Goal: Information Seeking & Learning: Learn about a topic

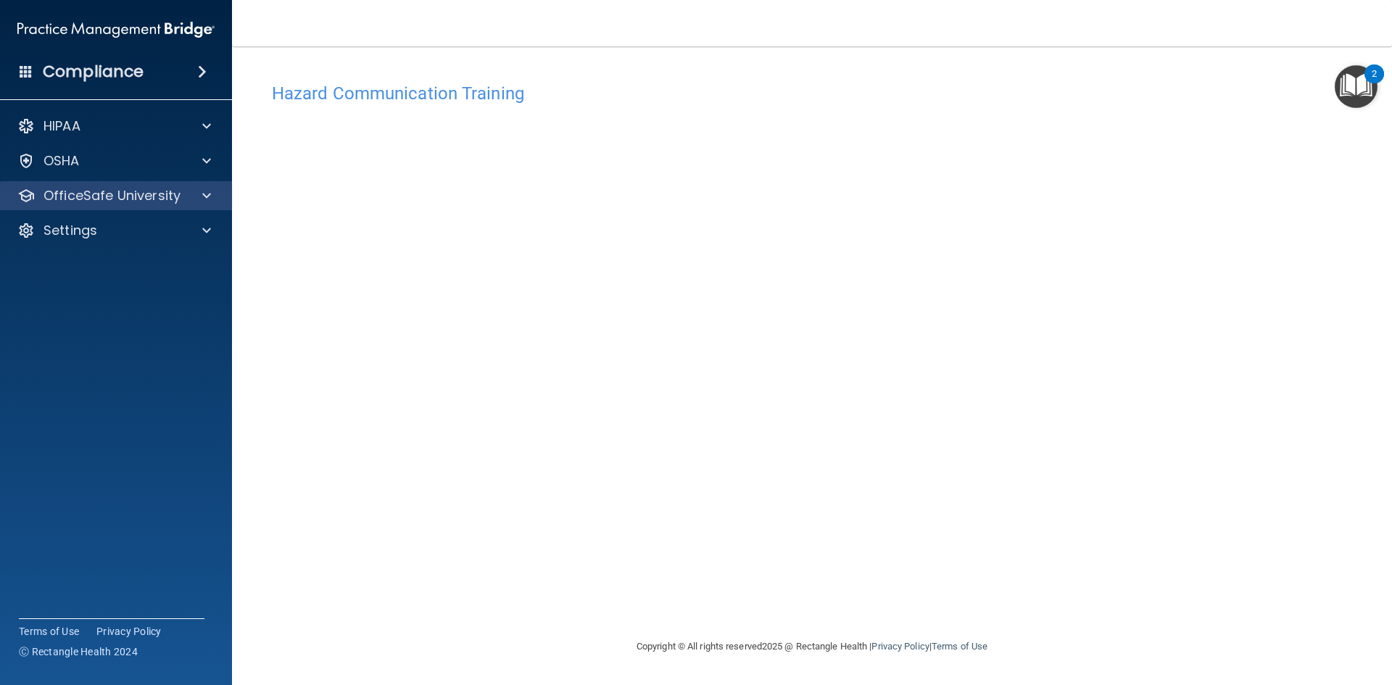
click at [99, 205] on div "OfficeSafe University" at bounding box center [116, 195] width 233 height 29
click at [199, 195] on div at bounding box center [204, 195] width 36 height 17
click at [191, 195] on div at bounding box center [204, 195] width 36 height 17
drag, startPoint x: 1049, startPoint y: 471, endPoint x: 1022, endPoint y: 480, distance: 27.8
click at [1040, 475] on div "Hazard Communication Training This course doesn’t expire until . Are you sure y…" at bounding box center [812, 356] width 1102 height 563
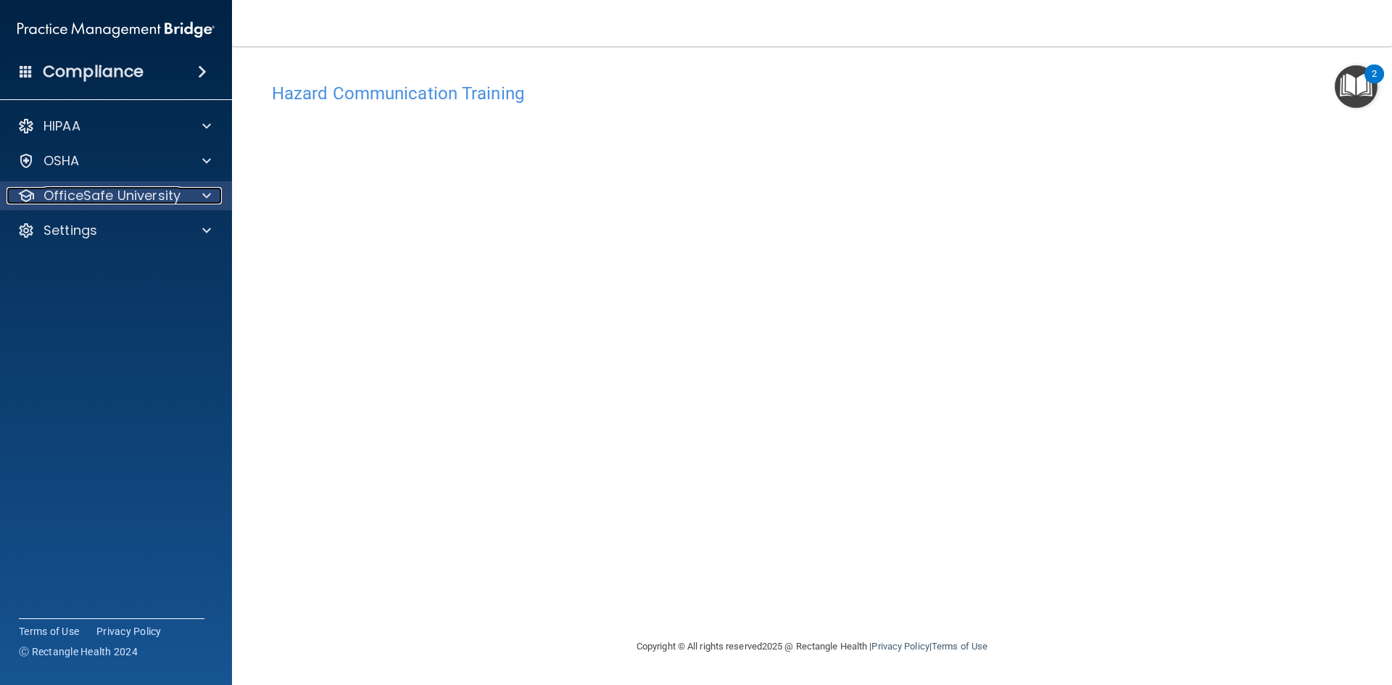
click at [136, 202] on p "OfficeSafe University" at bounding box center [112, 195] width 137 height 17
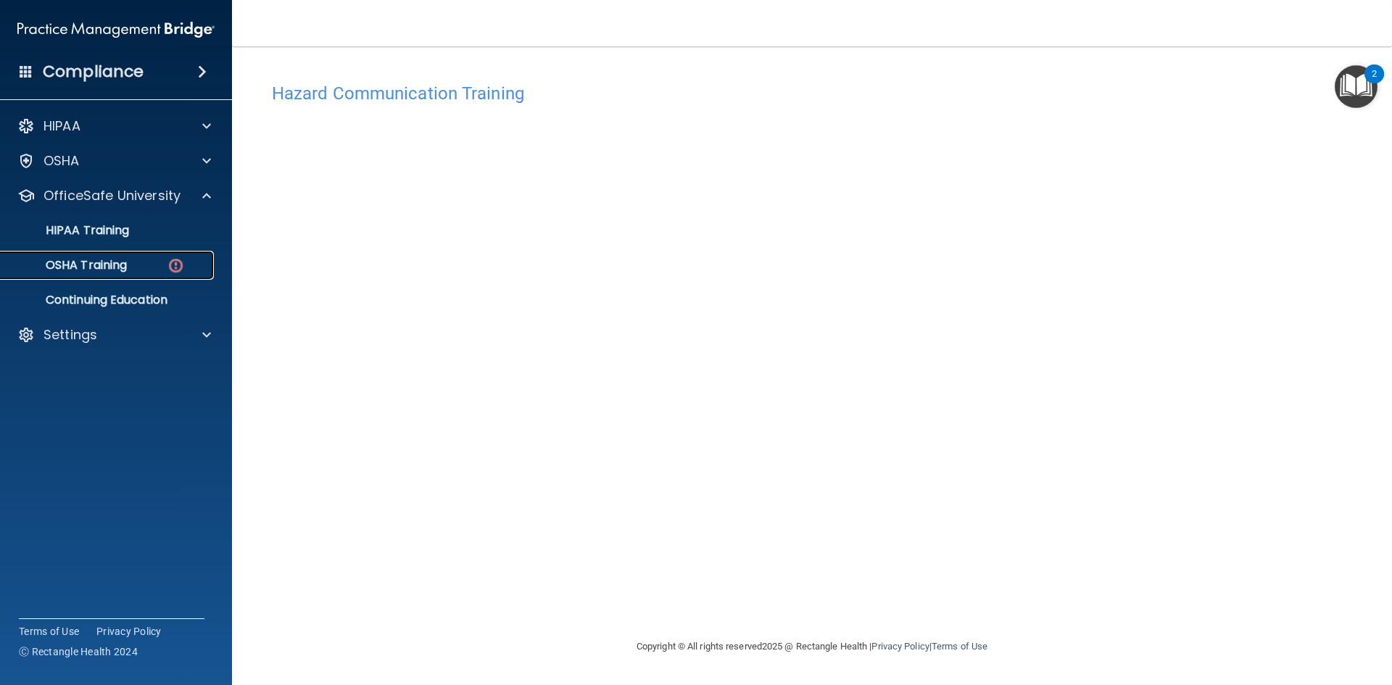
click at [109, 271] on p "OSHA Training" at bounding box center [67, 265] width 117 height 15
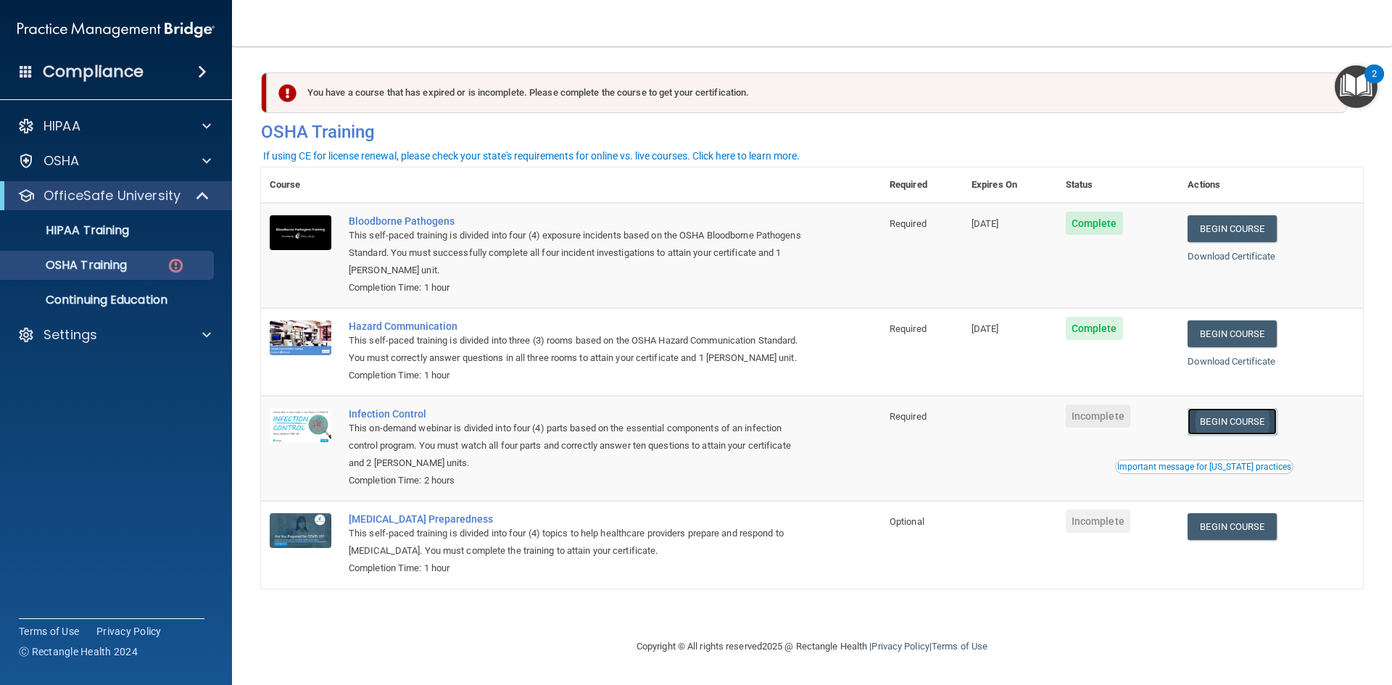
click at [1244, 428] on link "Begin Course" at bounding box center [1232, 421] width 88 height 27
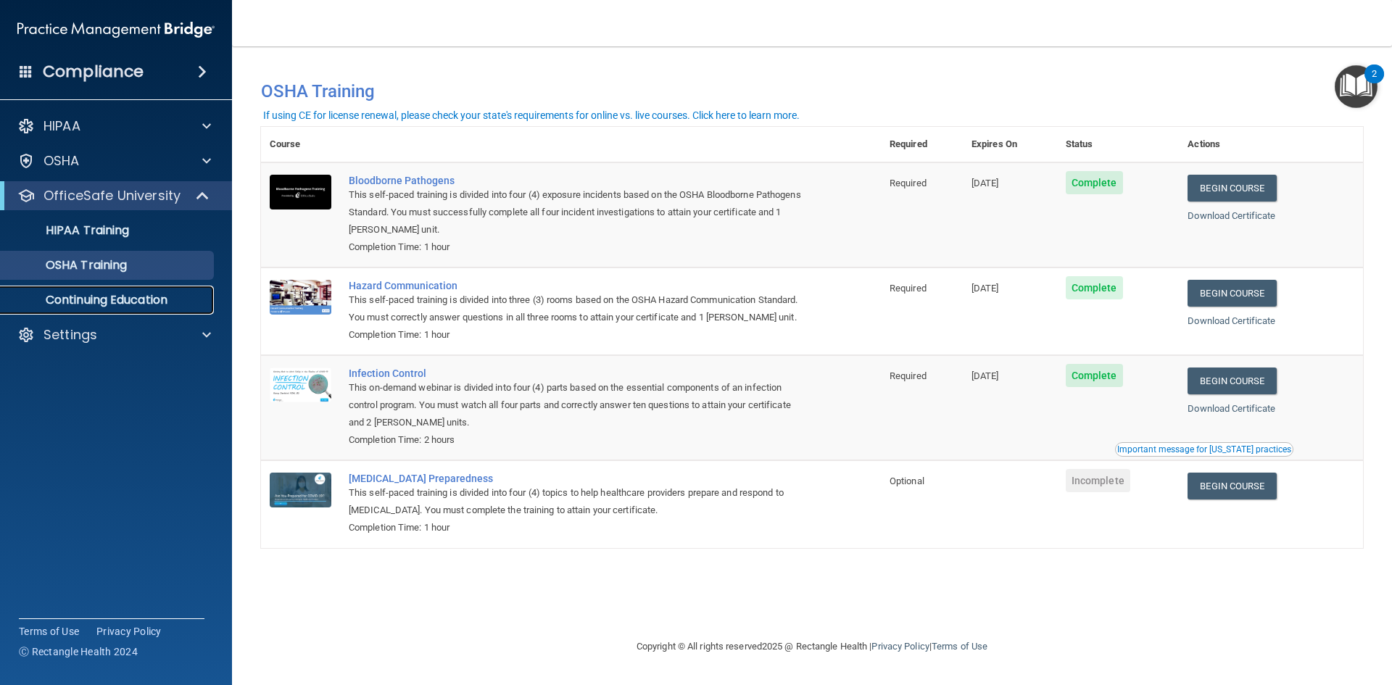
click at [127, 305] on p "Continuing Education" at bounding box center [108, 300] width 198 height 15
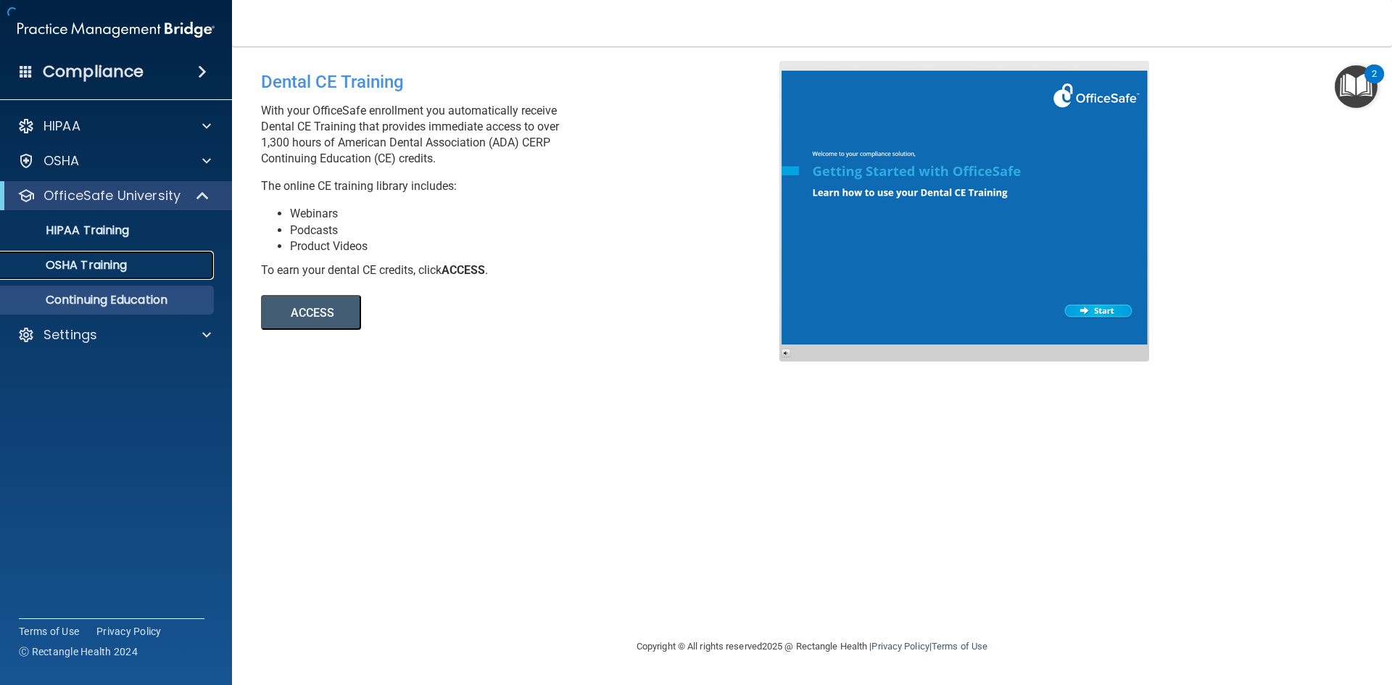
click at [115, 273] on link "OSHA Training" at bounding box center [99, 265] width 228 height 29
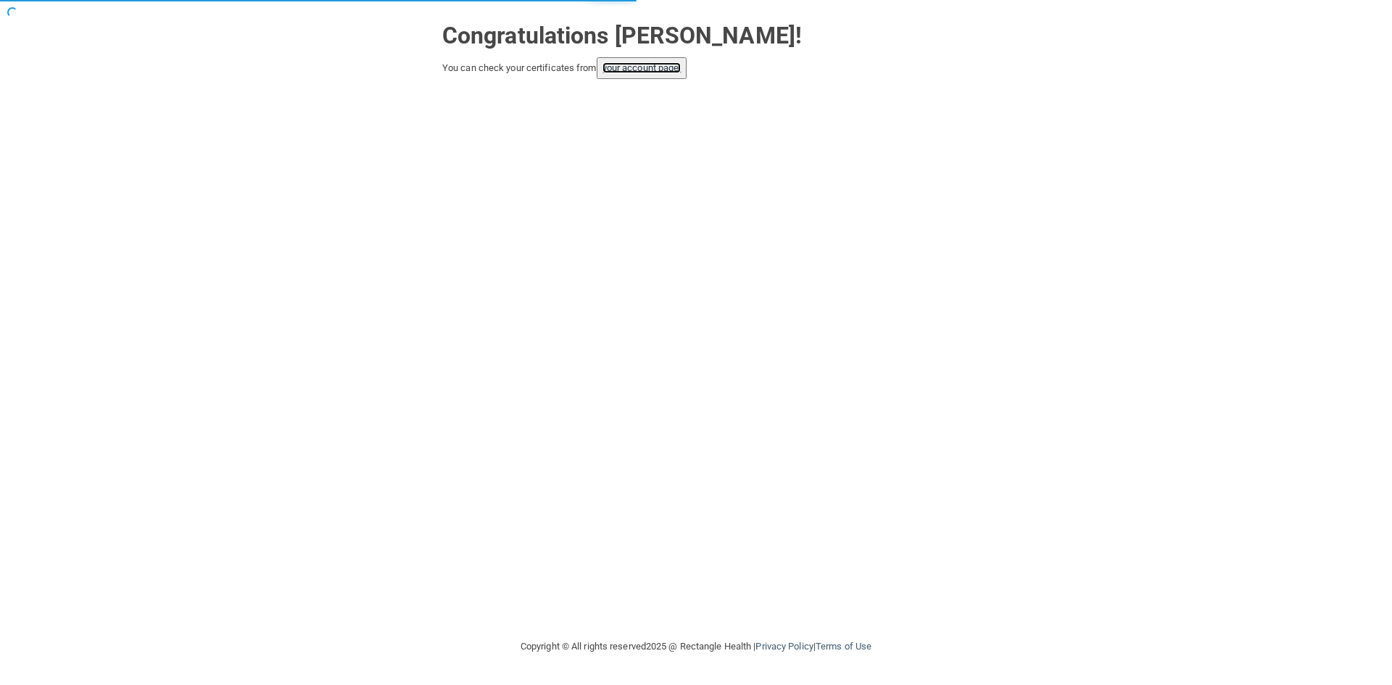
click at [632, 64] on link "your account page!" at bounding box center [642, 67] width 79 height 11
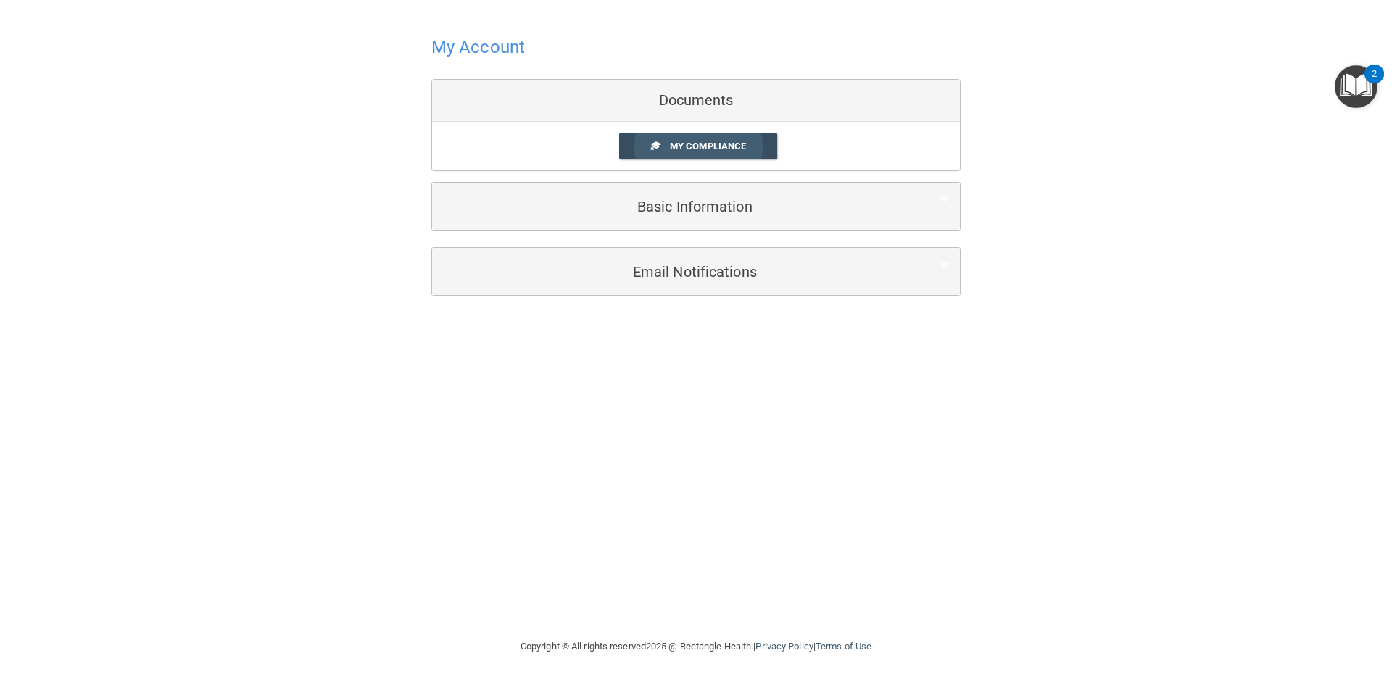
click at [693, 146] on span "My Compliance" at bounding box center [708, 146] width 76 height 11
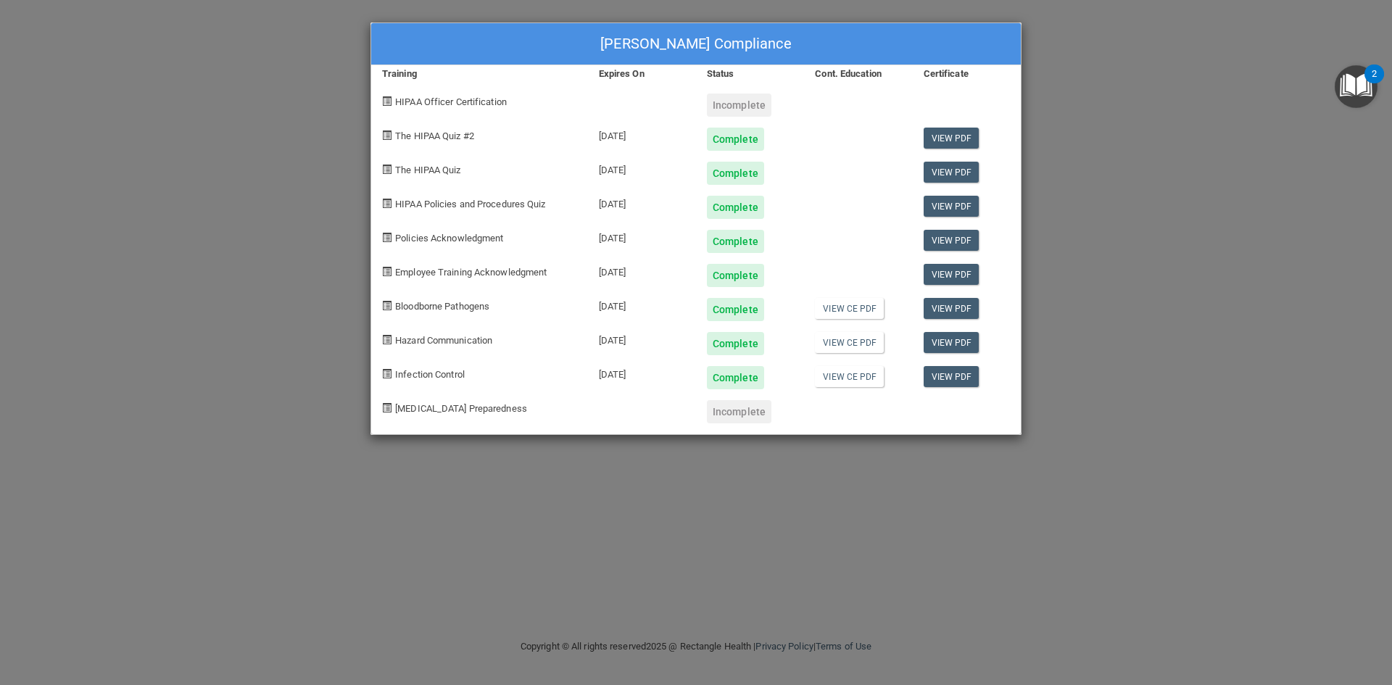
click at [733, 410] on div "Incomplete" at bounding box center [739, 411] width 65 height 23
